Goal: Information Seeking & Learning: Learn about a topic

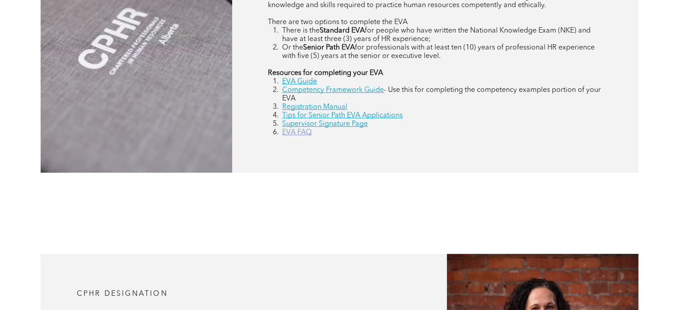
click at [301, 135] on link "EVA FAQ" at bounding box center [296, 132] width 29 height 7
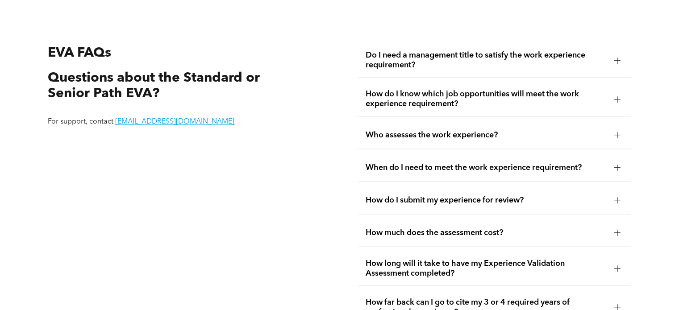
scroll to position [1571, 0]
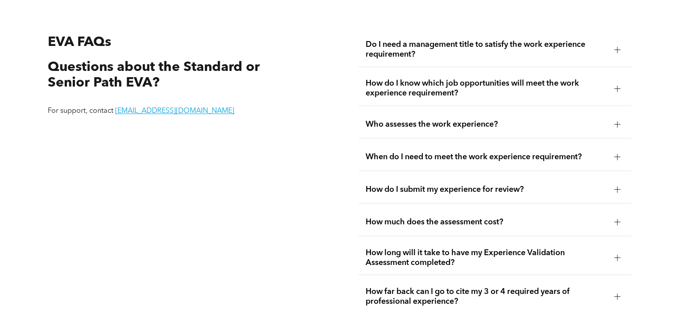
click at [439, 121] on span "Who assesses the work experience?" at bounding box center [486, 124] width 241 height 10
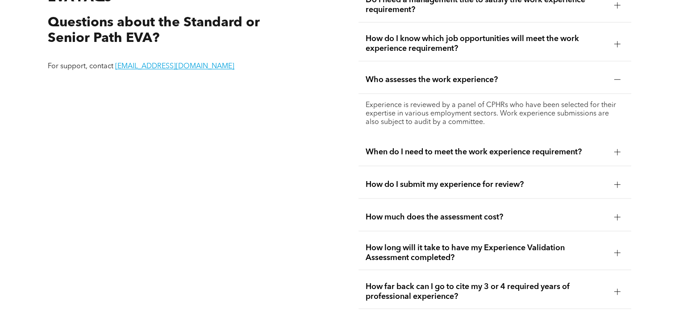
scroll to position [1616, 0]
click at [445, 80] on span "Who assesses the work experience?" at bounding box center [486, 80] width 241 height 10
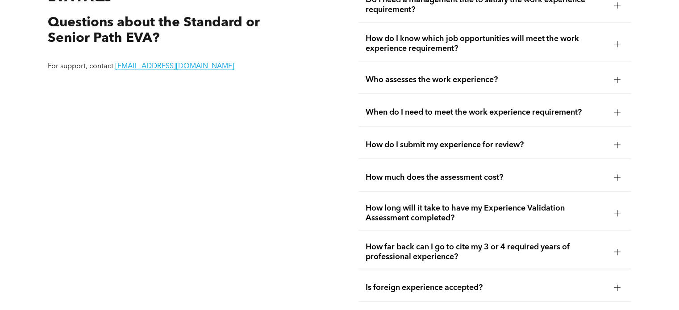
click at [446, 110] on span "When do I need to meet the work experience requirement?" at bounding box center [486, 112] width 241 height 10
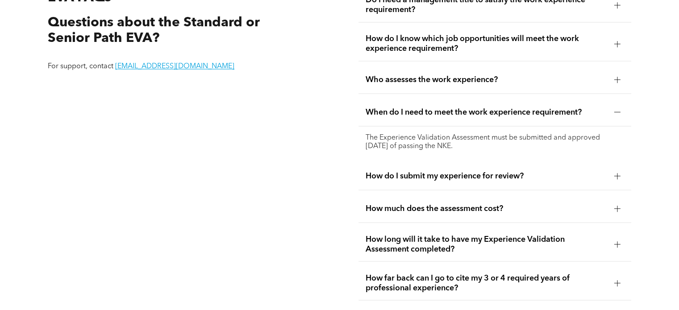
click at [446, 110] on span "When do I need to meet the work experience requirement?" at bounding box center [486, 112] width 241 height 10
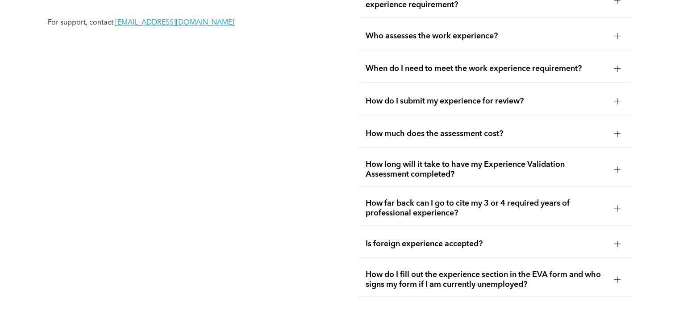
click at [441, 98] on span "How do I submit my experience for review?" at bounding box center [486, 101] width 241 height 10
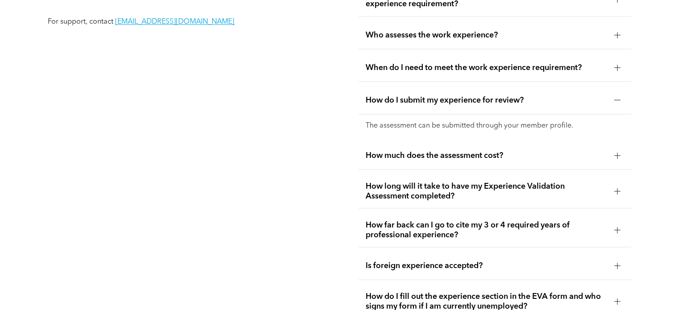
click at [441, 98] on span "How do I submit my experience for review?" at bounding box center [486, 100] width 241 height 10
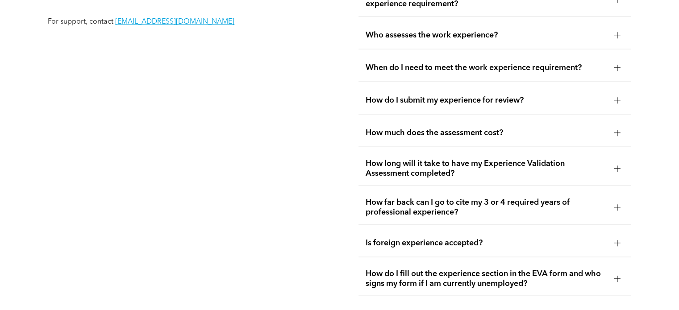
click at [442, 128] on div "How much does the assessment cost?" at bounding box center [494, 133] width 272 height 28
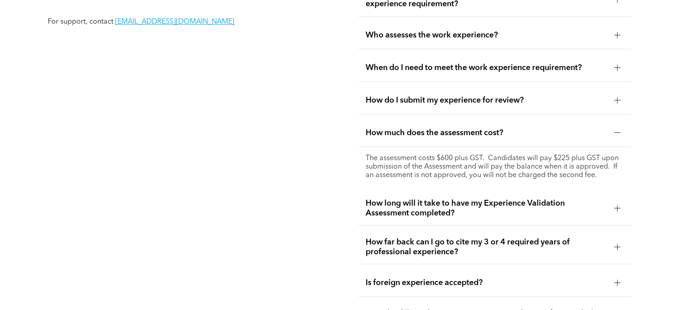
click at [442, 128] on div "How much does the assessment cost?" at bounding box center [494, 133] width 272 height 28
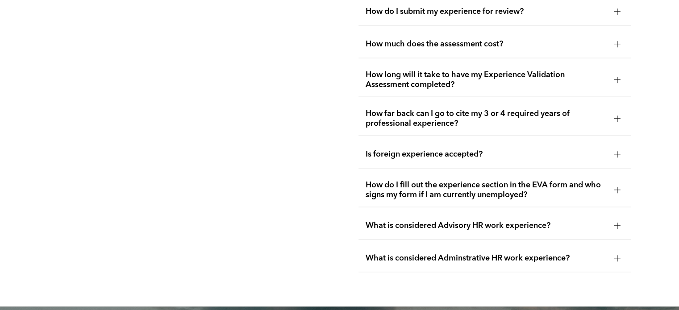
click at [431, 76] on span "How long will it take to have my Experience Validation Assessment completed?" at bounding box center [486, 80] width 241 height 20
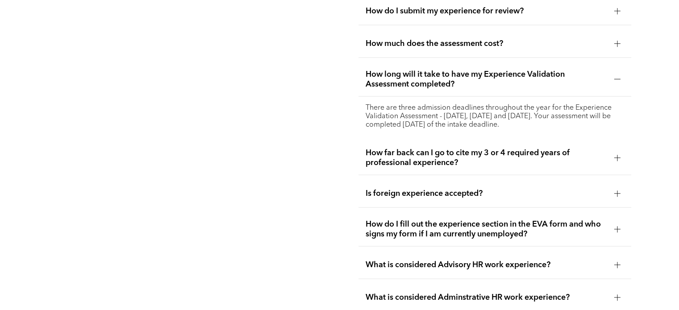
scroll to position [1750, 0]
click at [431, 76] on span "How long will it take to have my Experience Validation Assessment completed?" at bounding box center [486, 79] width 241 height 20
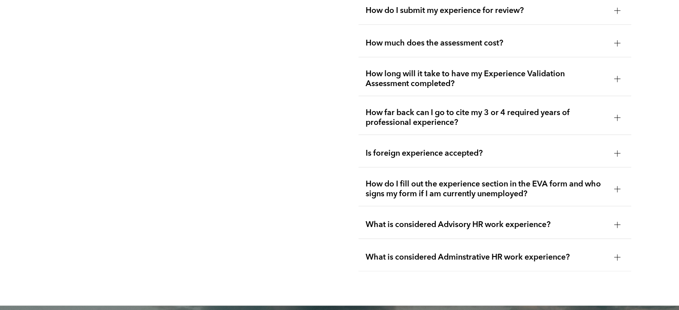
click at [426, 119] on span "How far back can I go to cite my 3 or 4 required years of professional experien…" at bounding box center [486, 118] width 241 height 20
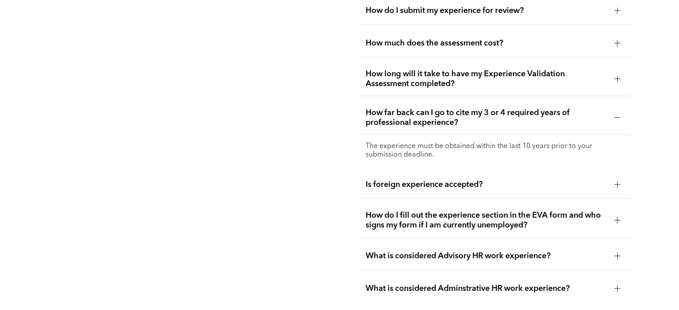
click at [426, 119] on span "How far back can I go to cite my 3 or 4 required years of professional experien…" at bounding box center [486, 118] width 241 height 20
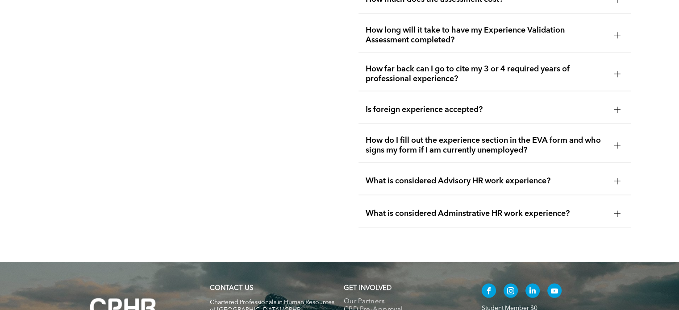
scroll to position [1794, 0]
click at [425, 142] on span "How do I fill out the experience section in the EVA form and who signs my form …" at bounding box center [486, 145] width 241 height 20
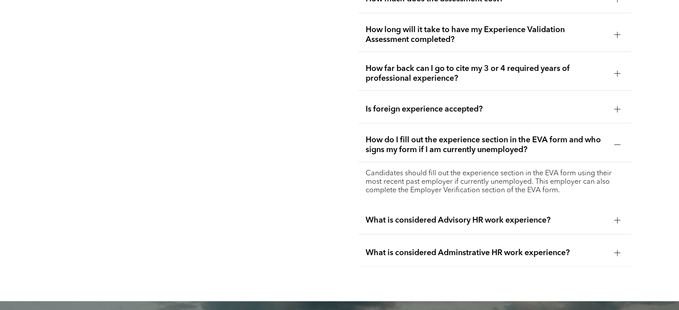
click at [425, 142] on span "How do I fill out the experience section in the EVA form and who signs my form …" at bounding box center [486, 145] width 241 height 20
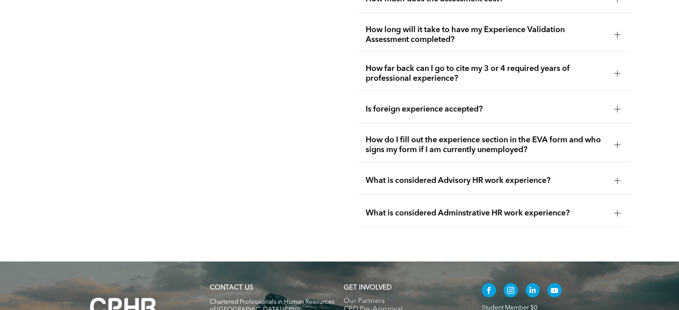
click at [430, 183] on span "What is considered Advisory HR work experience?" at bounding box center [486, 181] width 241 height 10
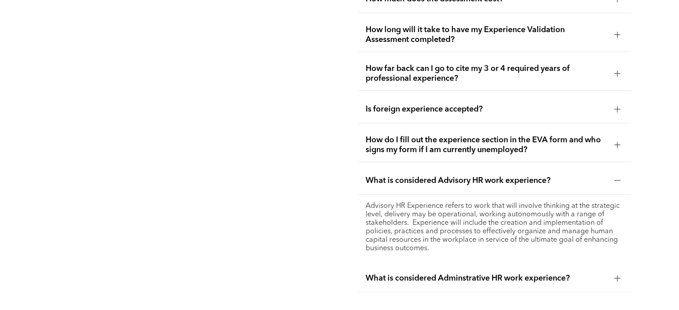
click at [430, 183] on span "What is considered Advisory HR work experience?" at bounding box center [486, 181] width 241 height 10
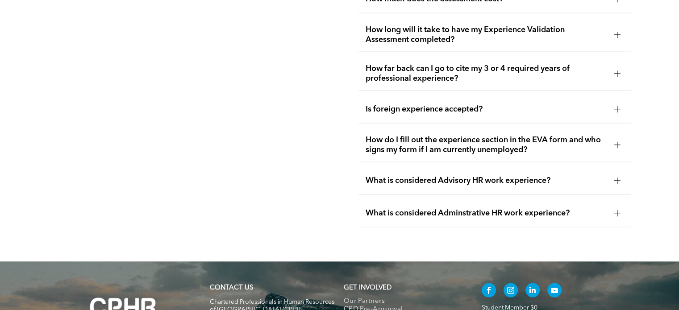
click at [429, 212] on span "What is considered Adminstrative HR work experience?" at bounding box center [486, 213] width 241 height 10
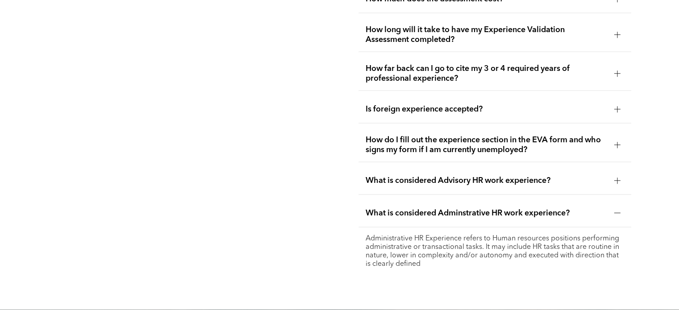
click at [429, 211] on span "What is considered Adminstrative HR work experience?" at bounding box center [486, 213] width 241 height 10
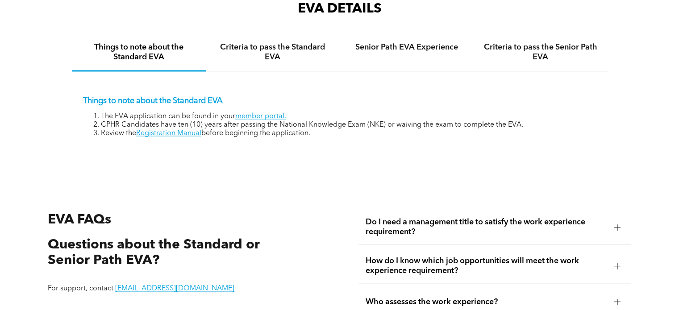
scroll to position [1393, 0]
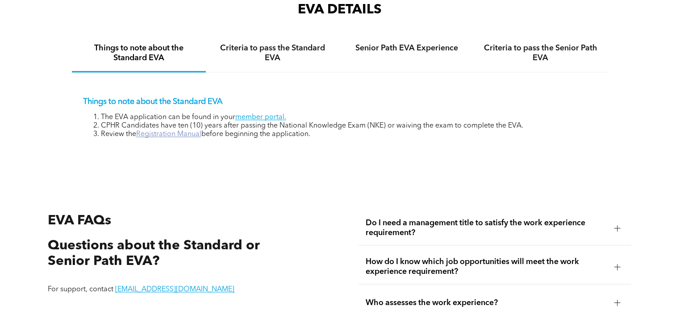
click at [178, 137] on link "Registration Manual" at bounding box center [168, 134] width 65 height 7
